Goal: Task Accomplishment & Management: Manage account settings

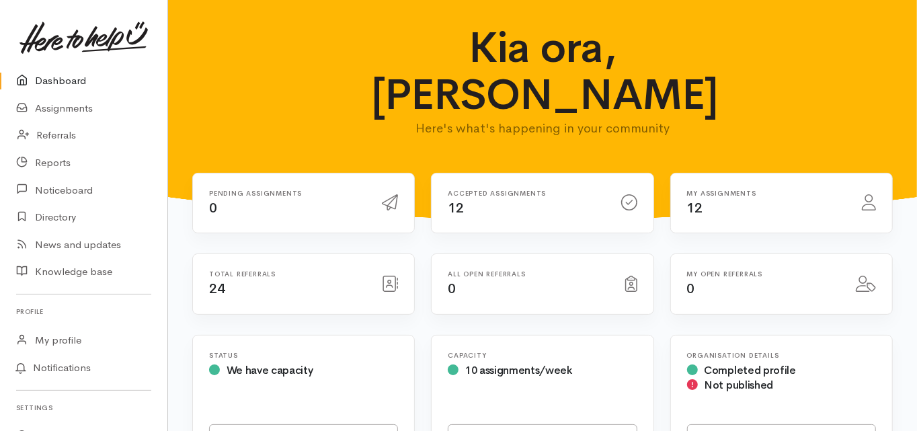
click at [44, 79] on link "Dashboard" at bounding box center [83, 81] width 167 height 28
click at [59, 83] on link "Dashboard" at bounding box center [83, 81] width 167 height 28
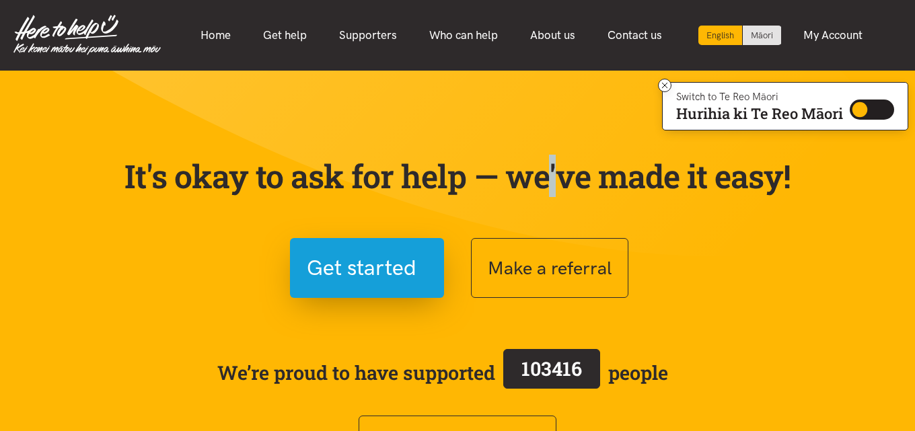
drag, startPoint x: 252, startPoint y: 178, endPoint x: 264, endPoint y: 145, distance: 34.2
click at [256, 168] on p "It's okay to ask for help — we've made it easy!" at bounding box center [457, 176] width 673 height 39
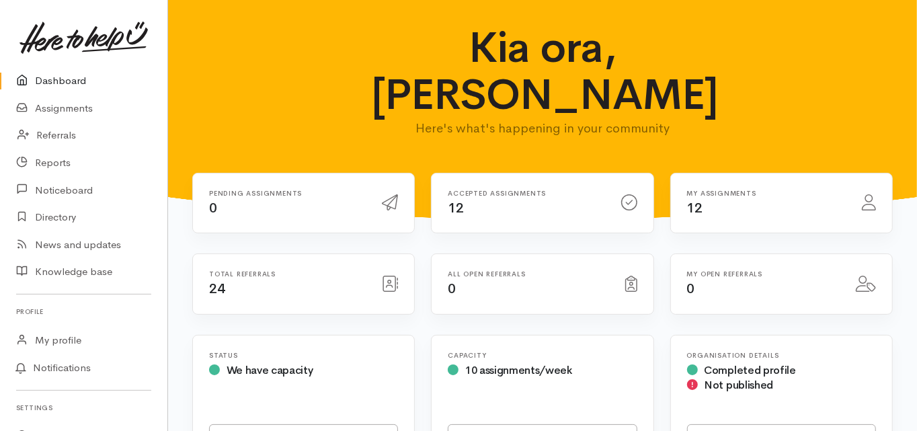
click at [59, 77] on link "Dashboard" at bounding box center [83, 81] width 167 height 28
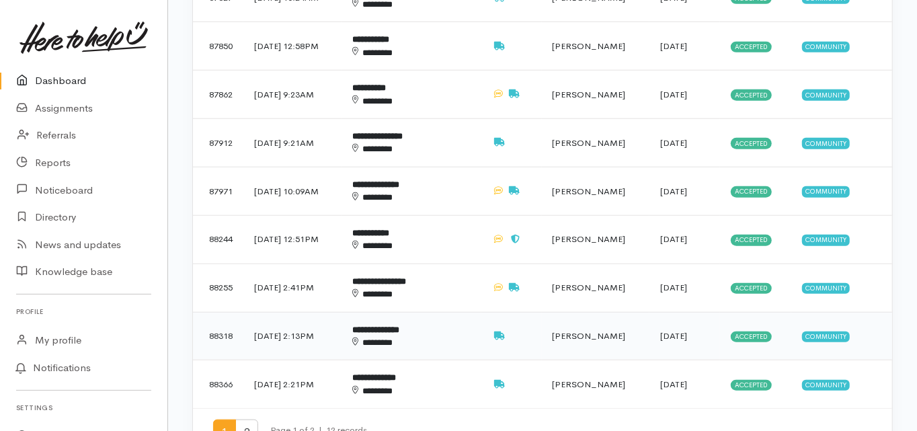
scroll to position [753, 0]
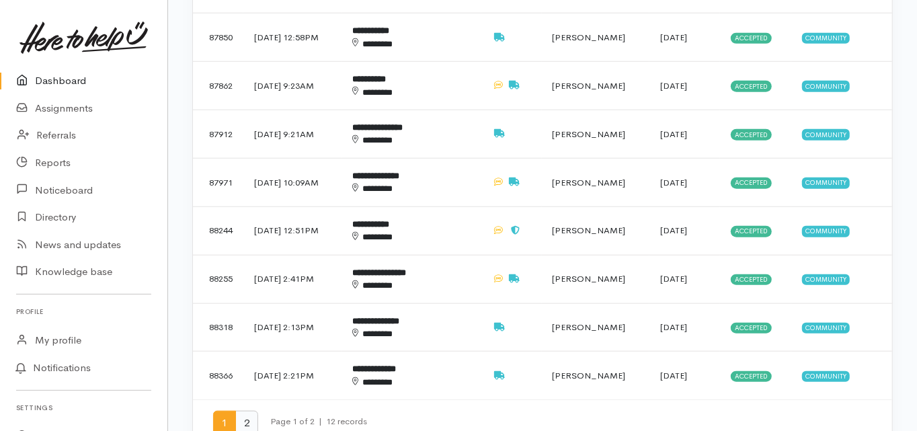
click at [247, 411] on span "2" at bounding box center [246, 423] width 23 height 25
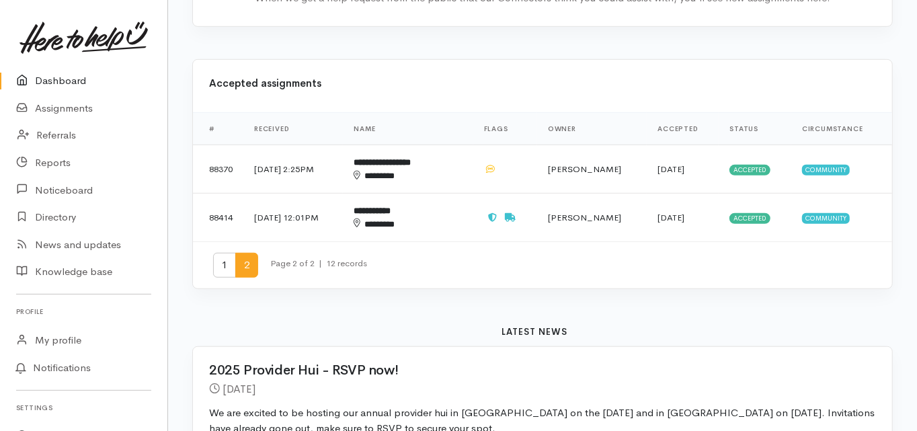
scroll to position [538, 0]
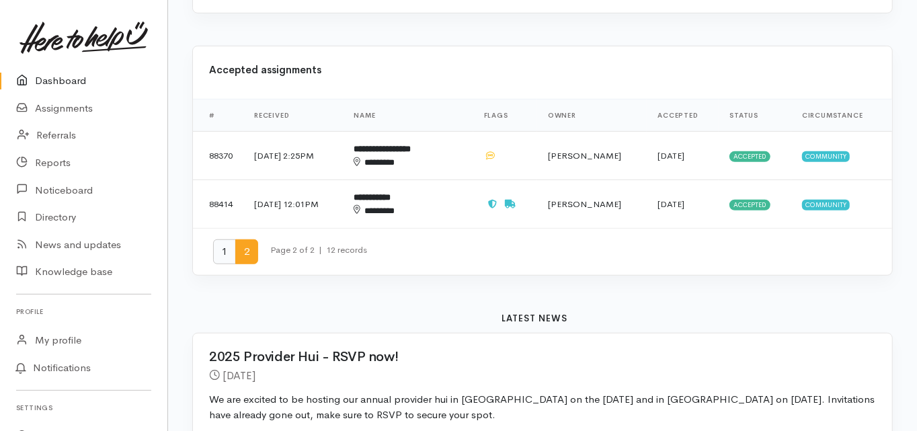
click at [226, 239] on span "1" at bounding box center [224, 251] width 23 height 25
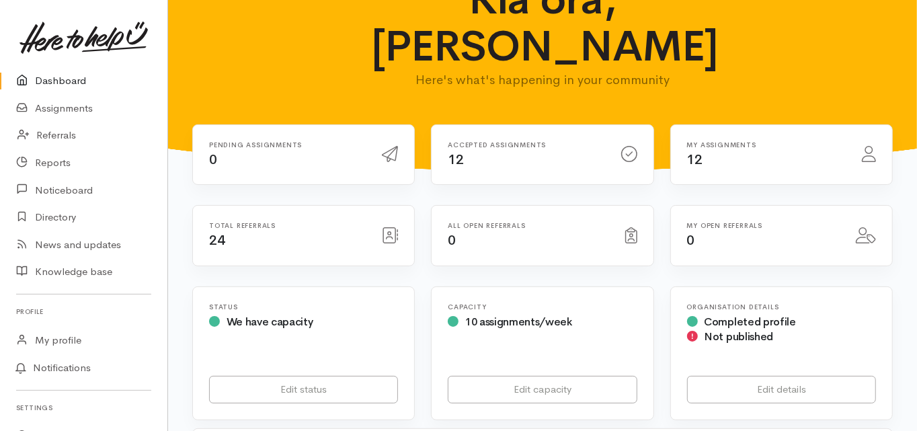
scroll to position [0, 0]
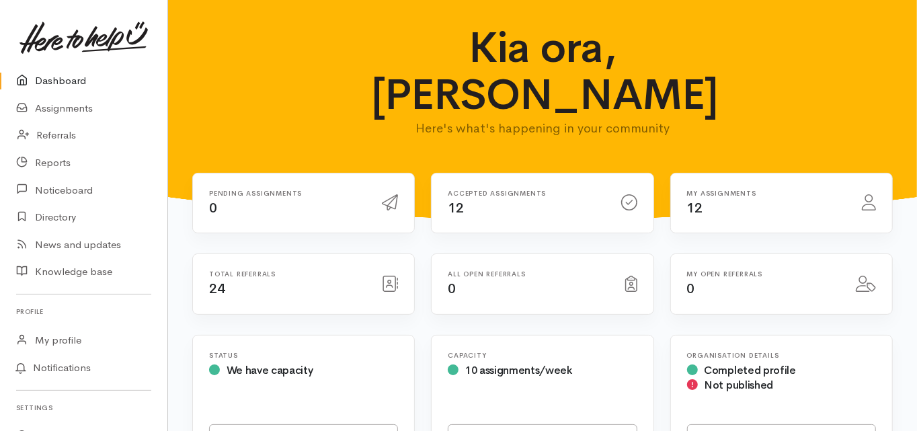
click at [59, 79] on link "Dashboard" at bounding box center [83, 81] width 167 height 28
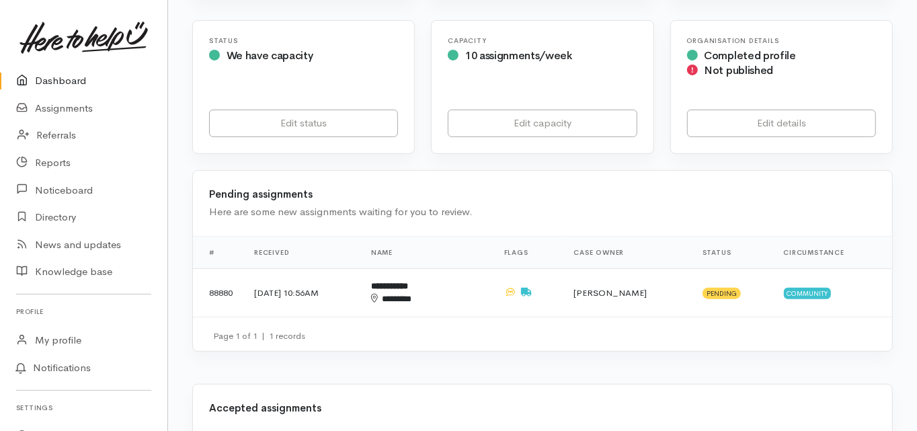
scroll to position [323, 0]
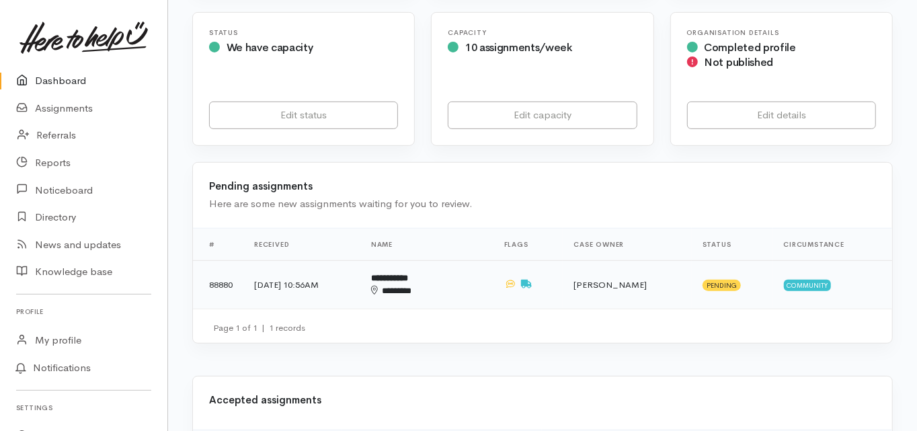
click at [408, 274] on b "**********" at bounding box center [389, 278] width 37 height 9
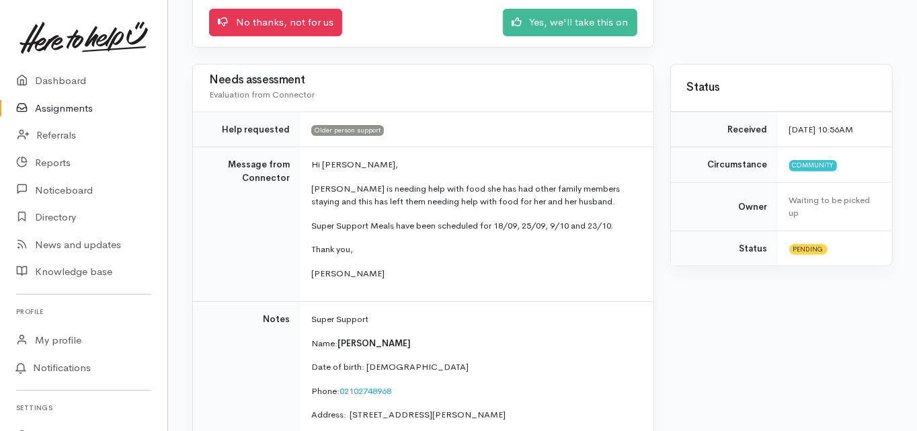
scroll to position [54, 0]
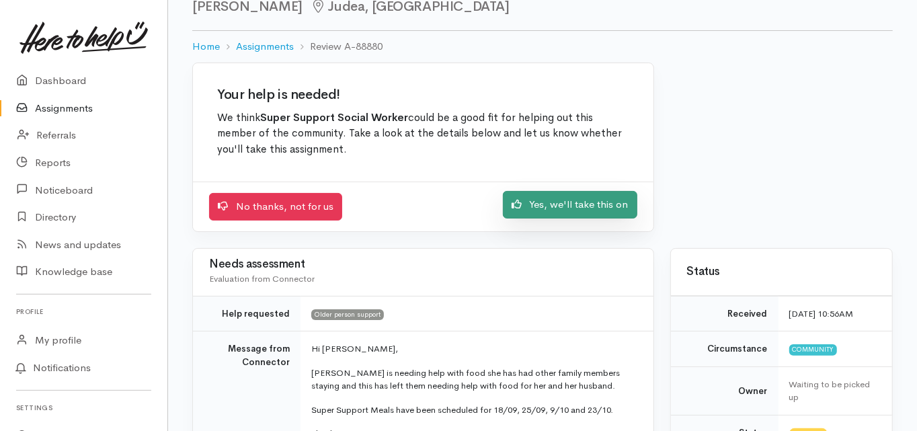
click at [551, 206] on link "Yes, we'll take this on" at bounding box center [570, 205] width 135 height 28
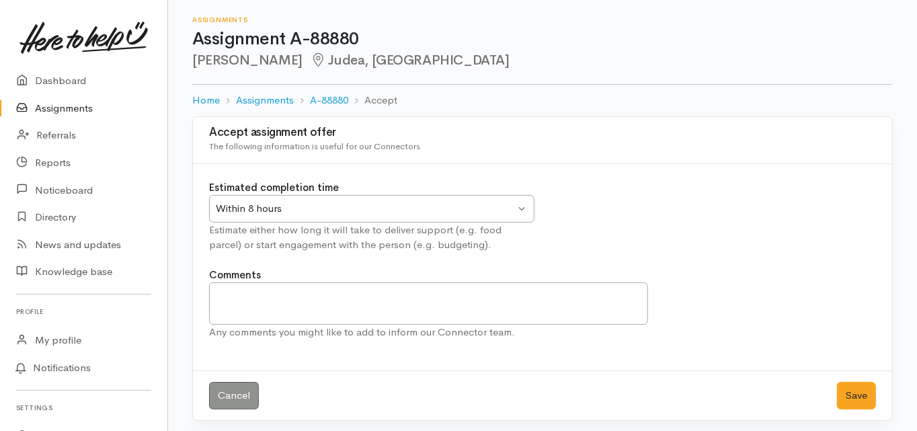
click at [274, 206] on div "Within 8 hours" at bounding box center [365, 208] width 299 height 15
click at [854, 397] on button "Save" at bounding box center [856, 396] width 39 height 28
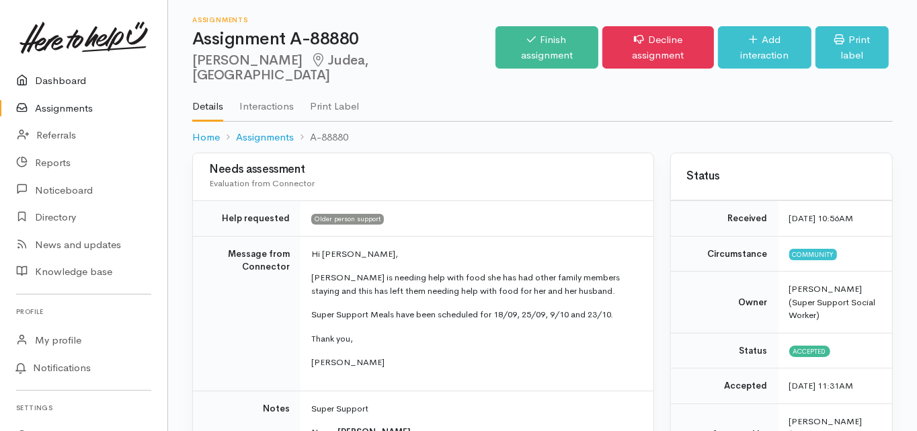
click at [69, 81] on link "Dashboard" at bounding box center [83, 81] width 167 height 28
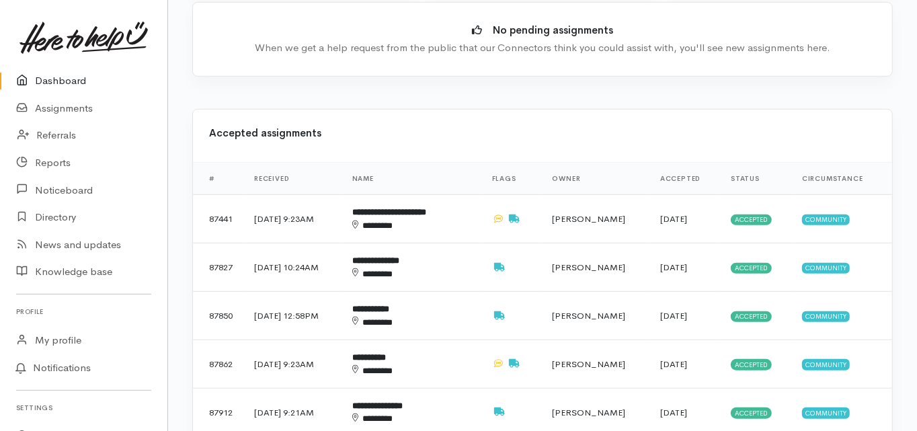
scroll to position [484, 0]
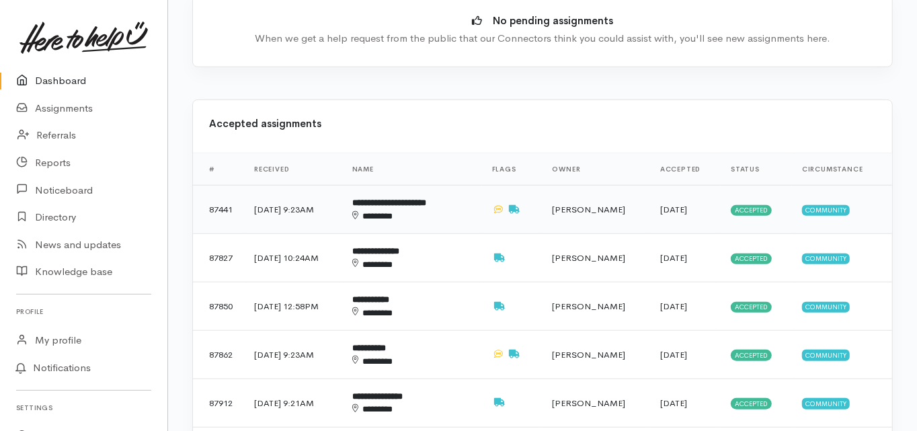
click at [406, 198] on b "**********" at bounding box center [389, 202] width 74 height 9
